Goal: Information Seeking & Learning: Learn about a topic

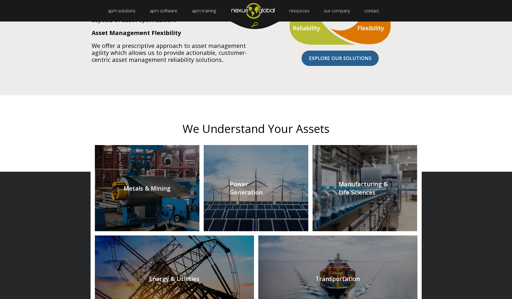
scroll to position [457, 0]
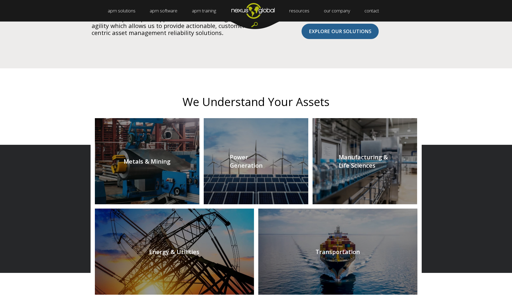
click at [160, 164] on link at bounding box center [147, 161] width 105 height 86
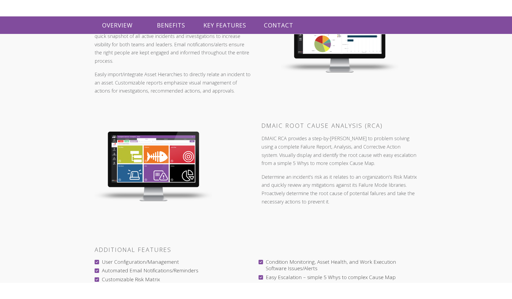
scroll to position [753, 0]
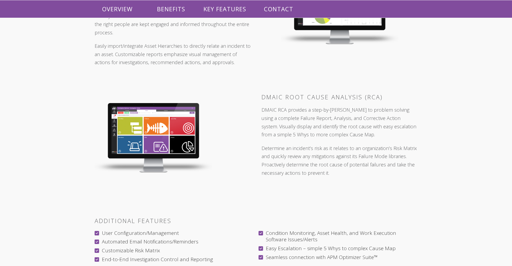
click at [155, 128] on img at bounding box center [153, 138] width 117 height 70
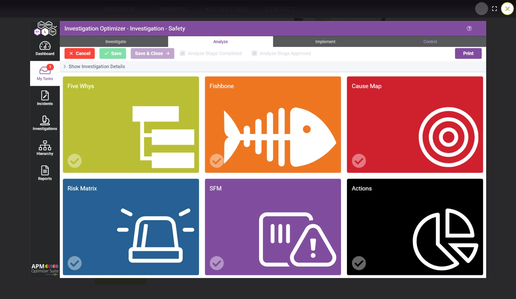
click at [506, 8] on button "You can close this modal content with the ESC key" at bounding box center [507, 8] width 13 height 13
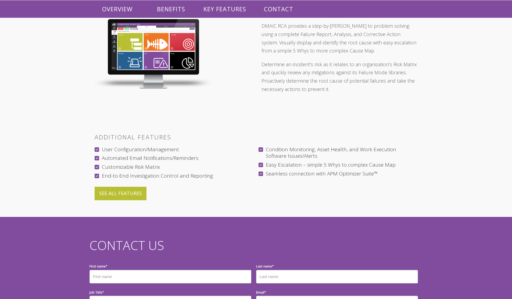
scroll to position [833, 0]
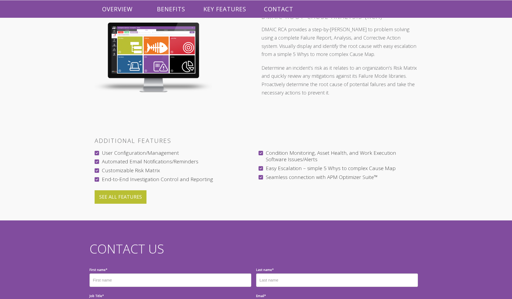
click at [133, 190] on link "SEE ALL FEATURES" at bounding box center [121, 196] width 52 height 13
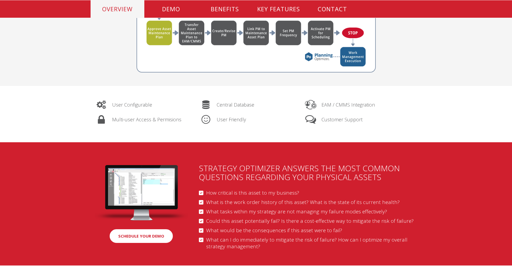
scroll to position [457, 0]
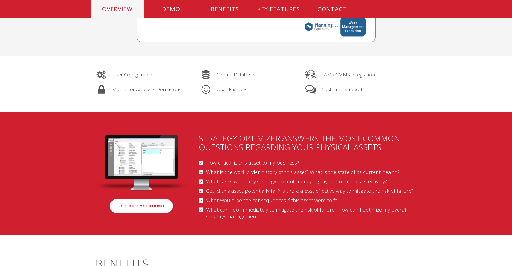
click at [139, 152] on img at bounding box center [142, 163] width 94 height 56
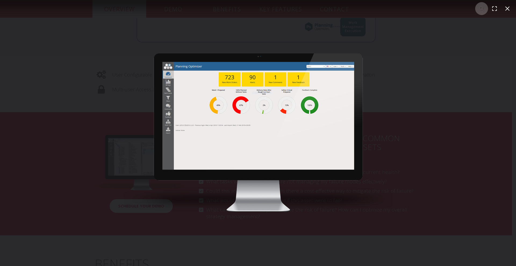
click at [420, 76] on div "You can close this modal content with the ESC key" at bounding box center [258, 133] width 516 height 266
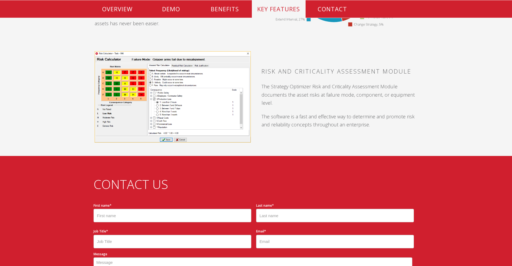
scroll to position [994, 0]
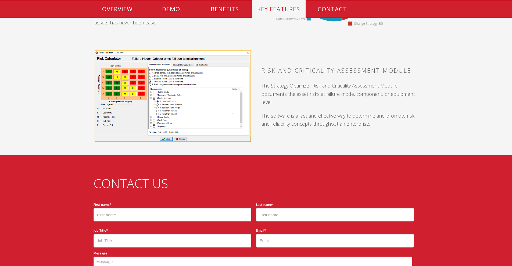
click at [157, 78] on img at bounding box center [173, 96] width 156 height 91
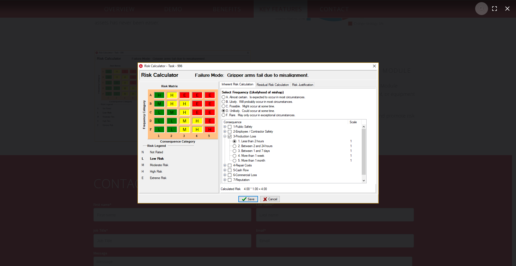
click at [410, 87] on div "You can close this modal content with the ESC key" at bounding box center [258, 133] width 516 height 266
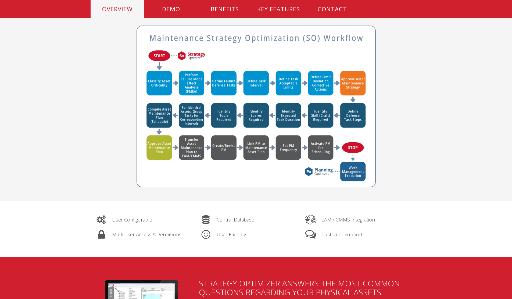
scroll to position [301, 0]
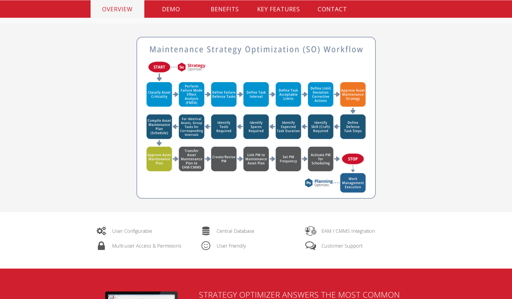
click at [289, 7] on p "KEY FEATURES" at bounding box center [279, 8] width 54 height 17
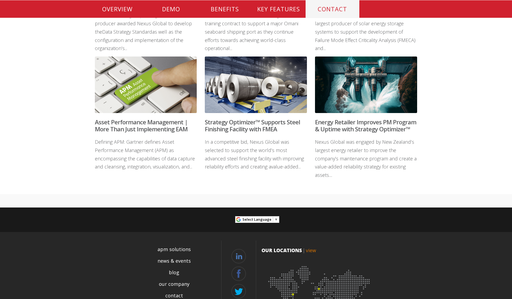
scroll to position [1343, 0]
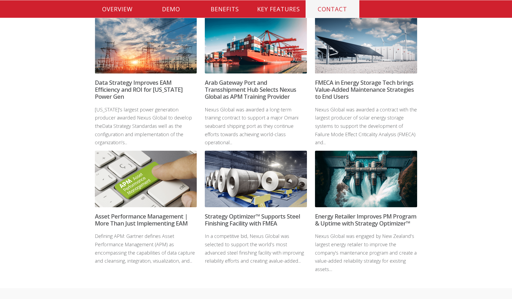
click at [255, 128] on link "Read More" at bounding box center [256, 122] width 34 height 12
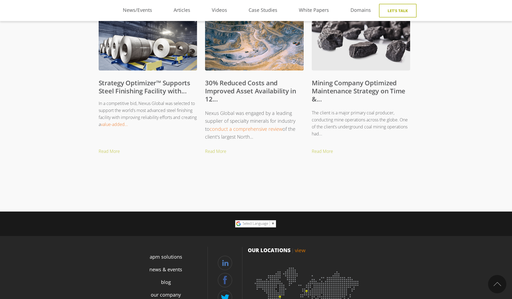
scroll to position [215, 0]
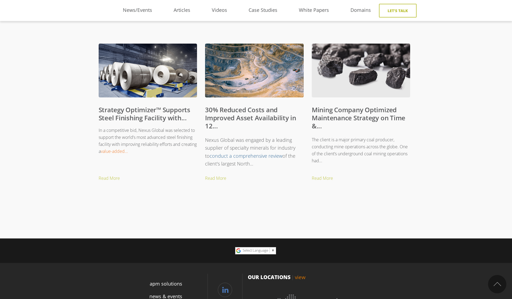
click at [239, 155] on link "conduct a comprehensive review" at bounding box center [246, 155] width 73 height 6
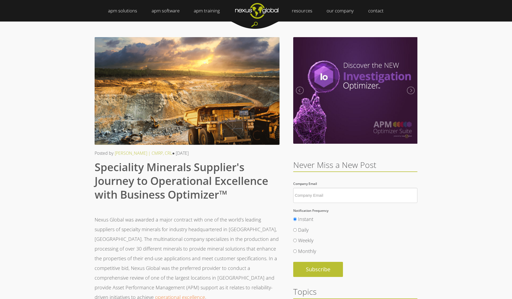
click at [155, 22] on link "Strategy Management" at bounding box center [147, 22] width 51 height 0
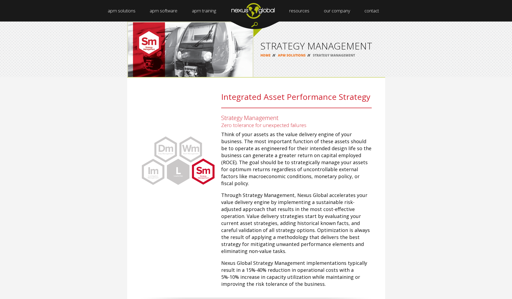
click at [188, 22] on link "Data Optimizer" at bounding box center [186, 22] width 35 height 0
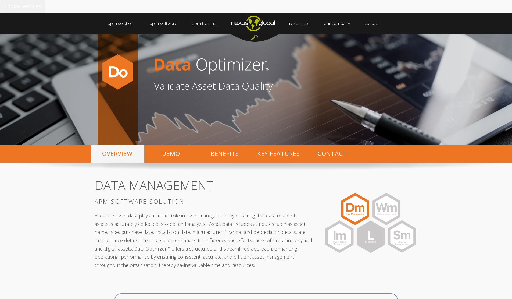
click at [273, 34] on link "Planning Optimizer" at bounding box center [276, 34] width 42 height 0
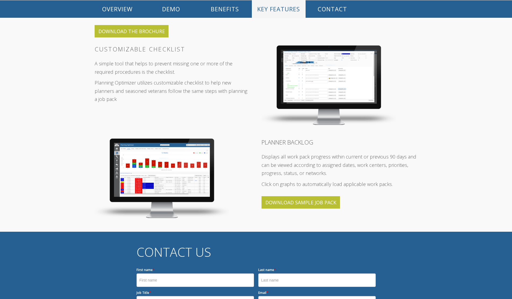
scroll to position [699, 0]
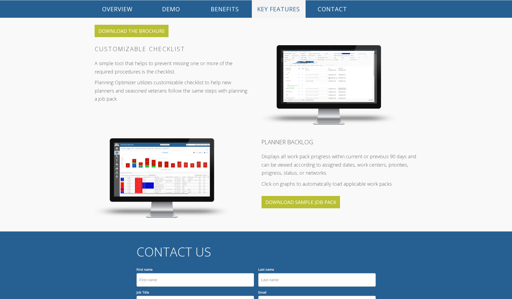
click at [175, 155] on img at bounding box center [162, 178] width 134 height 80
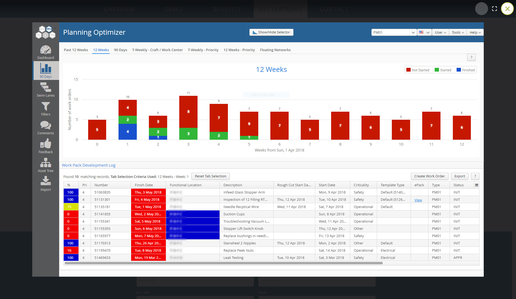
click at [509, 8] on button "You can close this modal content with the ESC key" at bounding box center [507, 8] width 13 height 13
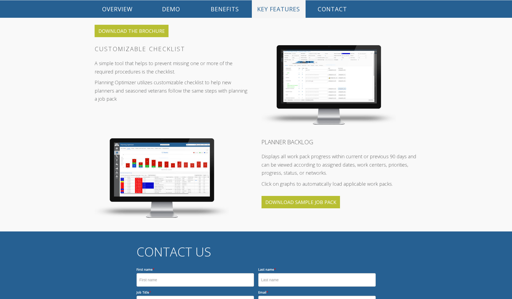
click at [352, 61] on img at bounding box center [328, 85] width 134 height 80
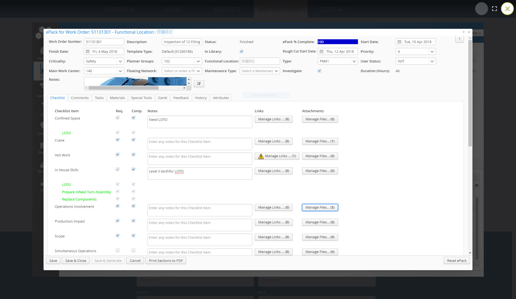
click at [507, 9] on button "You can close this modal content with the ESC key" at bounding box center [507, 8] width 13 height 13
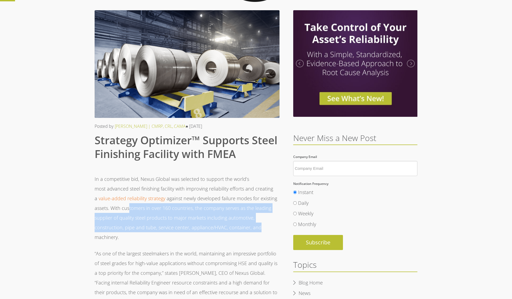
drag, startPoint x: 129, startPoint y: 209, endPoint x: 262, endPoint y: 231, distance: 134.7
click at [262, 231] on p "In a competitive bid, Nexus Global was selected to support the world’s most adv…" at bounding box center [187, 208] width 185 height 68
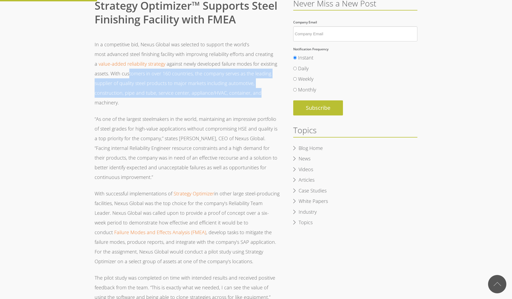
scroll to position [188, 0]
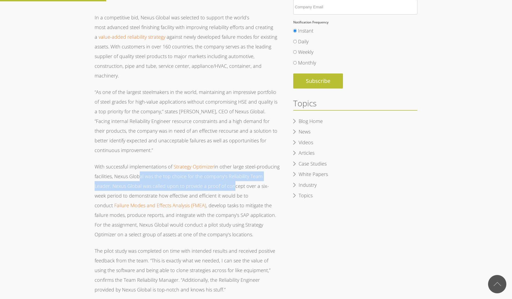
drag, startPoint x: 136, startPoint y: 176, endPoint x: 213, endPoint y: 182, distance: 77.1
click at [213, 182] on p "With successful implementations of Strategy Optimizer in other large steel-prod…" at bounding box center [187, 200] width 185 height 77
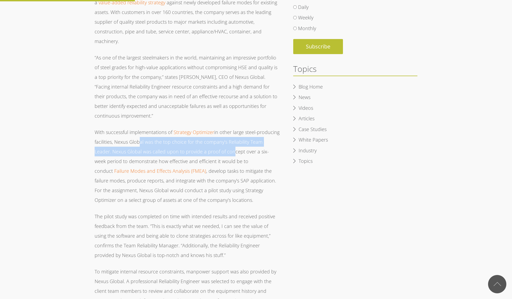
scroll to position [242, 0]
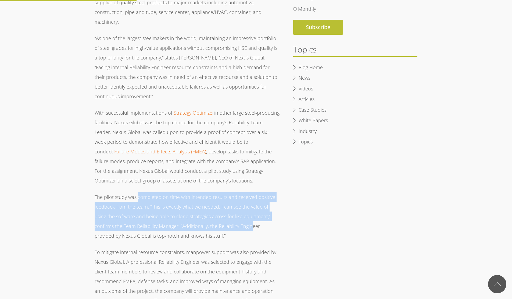
drag, startPoint x: 137, startPoint y: 196, endPoint x: 231, endPoint y: 225, distance: 98.3
click at [231, 225] on p "The pilot study was completed on time with intended results and received positi…" at bounding box center [187, 216] width 185 height 48
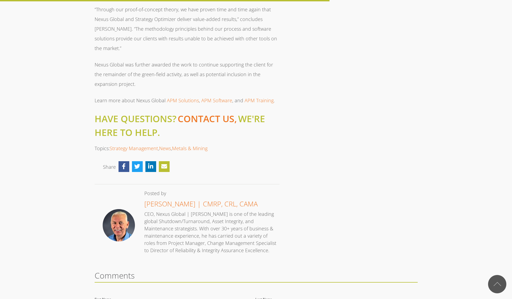
scroll to position [591, 0]
